Goal: Task Accomplishment & Management: Complete application form

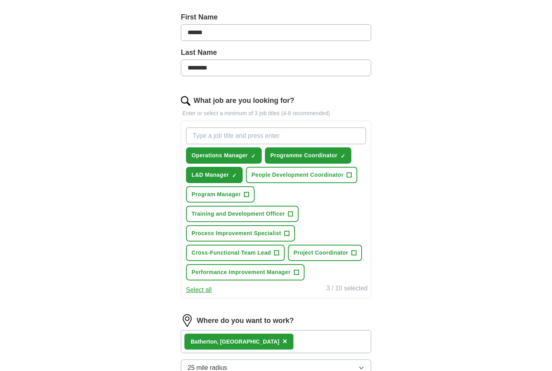
scroll to position [172, 0]
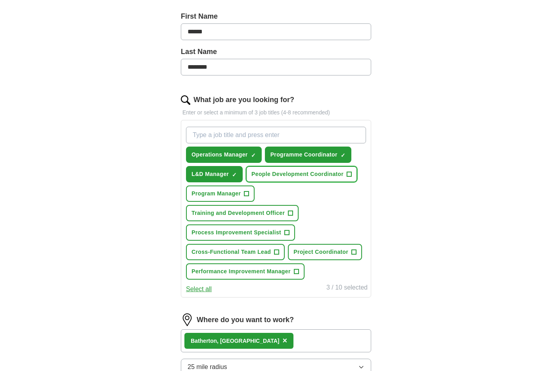
click at [353, 174] on button "People Development Coordinator +" at bounding box center [301, 174] width 111 height 16
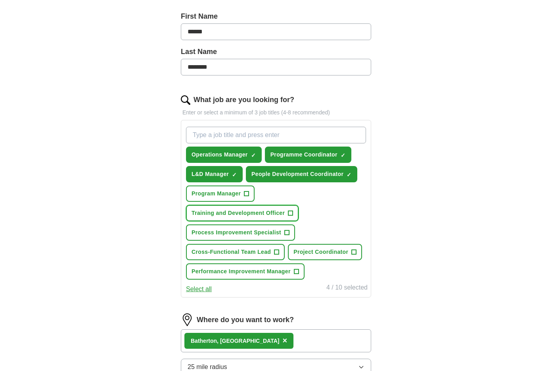
click at [291, 212] on span "+" at bounding box center [290, 213] width 5 height 6
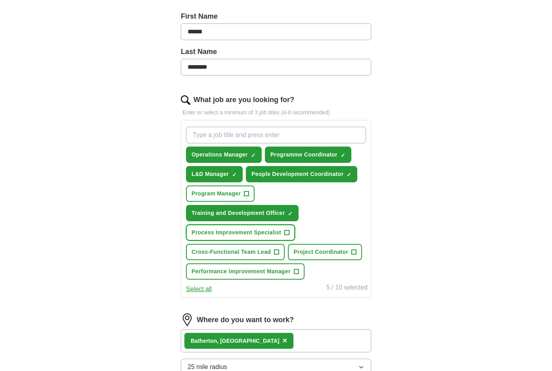
click at [288, 232] on span "+" at bounding box center [287, 232] width 5 height 6
click at [353, 252] on span "+" at bounding box center [354, 252] width 5 height 6
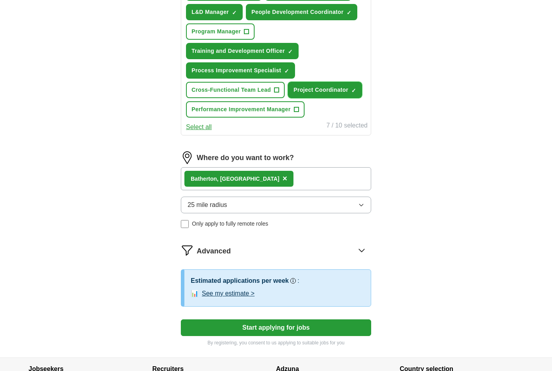
scroll to position [335, 0]
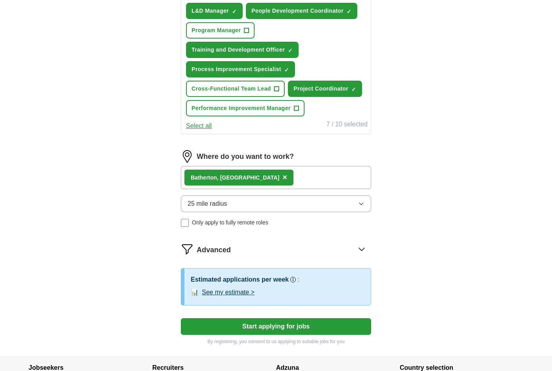
click at [282, 177] on span "×" at bounding box center [284, 177] width 5 height 9
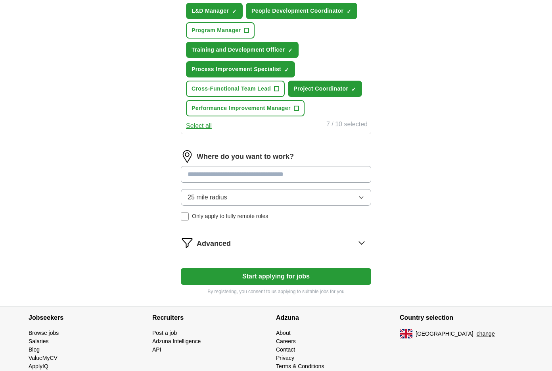
click at [266, 176] on input at bounding box center [276, 174] width 190 height 17
type input "********"
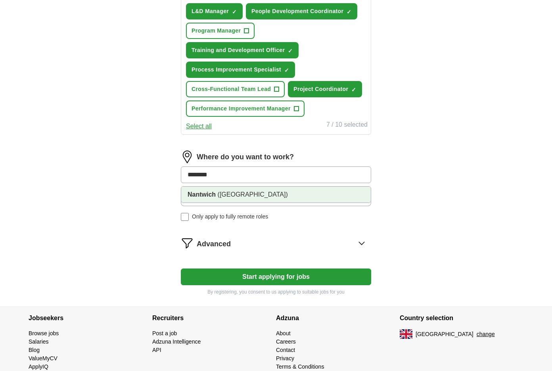
scroll to position [333, 0]
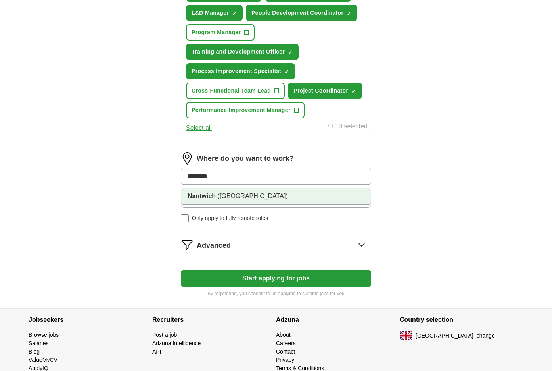
click at [281, 193] on li "Nantwich ([GEOGRAPHIC_DATA])" at bounding box center [276, 196] width 190 height 16
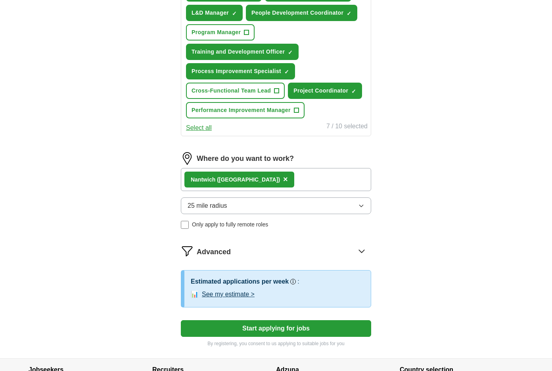
click at [269, 179] on div "Nantwich ([GEOGRAPHIC_DATA]) ×" at bounding box center [276, 179] width 190 height 23
click at [288, 178] on div "Nantwich ([GEOGRAPHIC_DATA]) ×" at bounding box center [276, 179] width 190 height 23
click at [276, 204] on button "25 mile radius" at bounding box center [276, 205] width 190 height 17
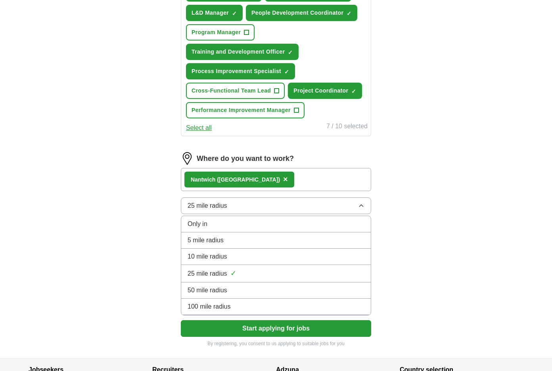
click at [259, 286] on div "50 mile radius" at bounding box center [276, 290] width 177 height 10
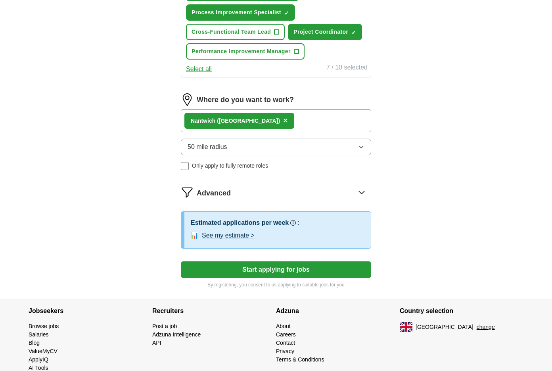
scroll to position [393, 0]
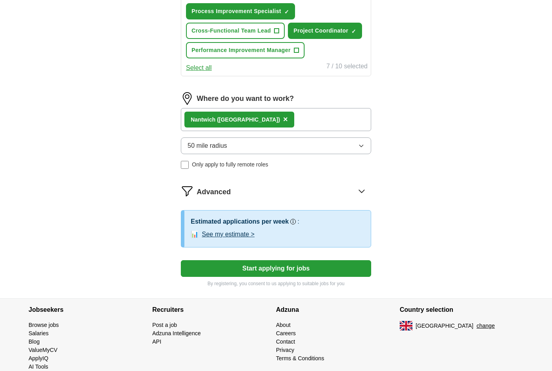
click at [356, 191] on icon at bounding box center [361, 190] width 13 height 13
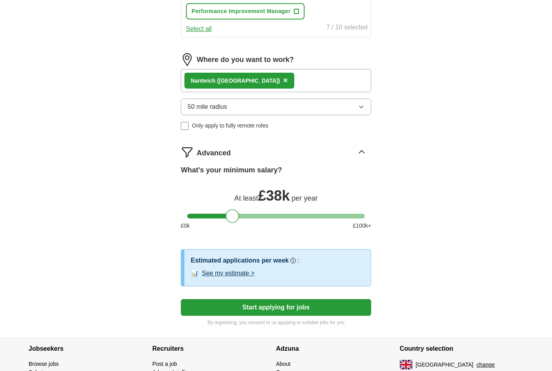
scroll to position [432, 0]
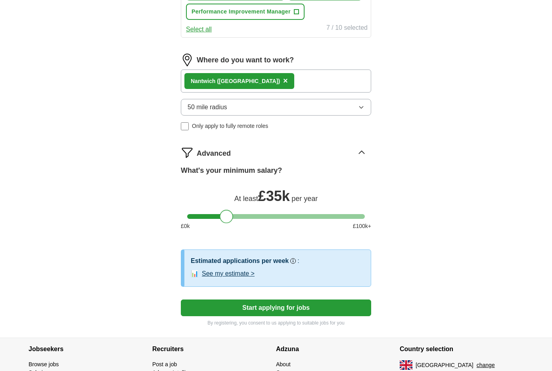
drag, startPoint x: 232, startPoint y: 215, endPoint x: 283, endPoint y: 203, distance: 52.5
click at [226, 215] on div at bounding box center [226, 215] width 13 height 13
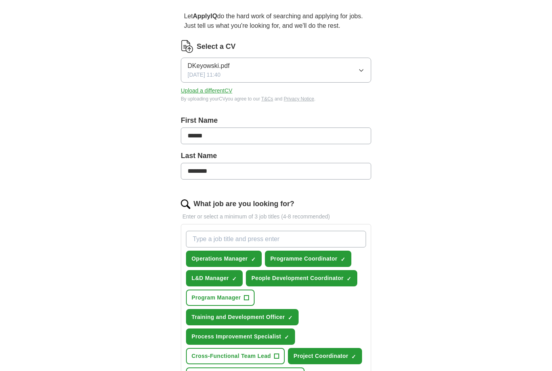
scroll to position [0, 0]
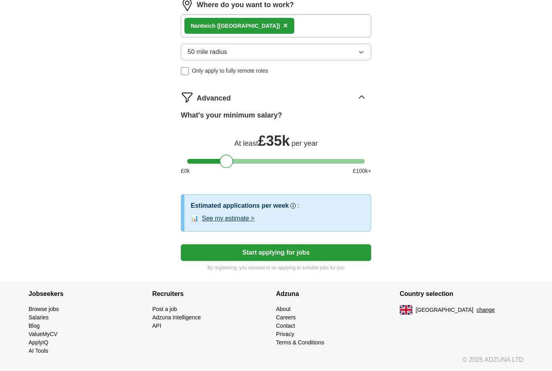
click at [274, 254] on button "Start applying for jobs" at bounding box center [276, 252] width 190 height 17
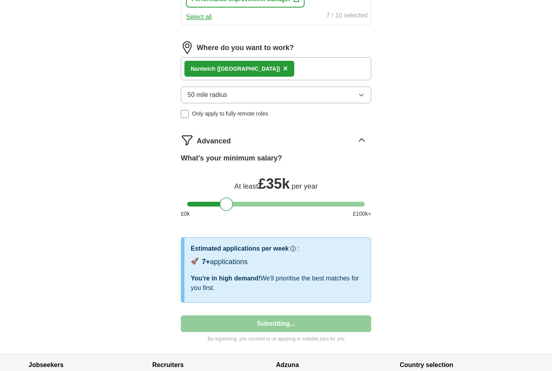
select select "**"
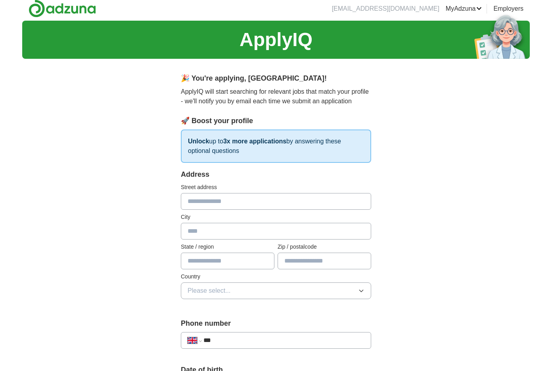
scroll to position [0, 0]
